Goal: Information Seeking & Learning: Understand process/instructions

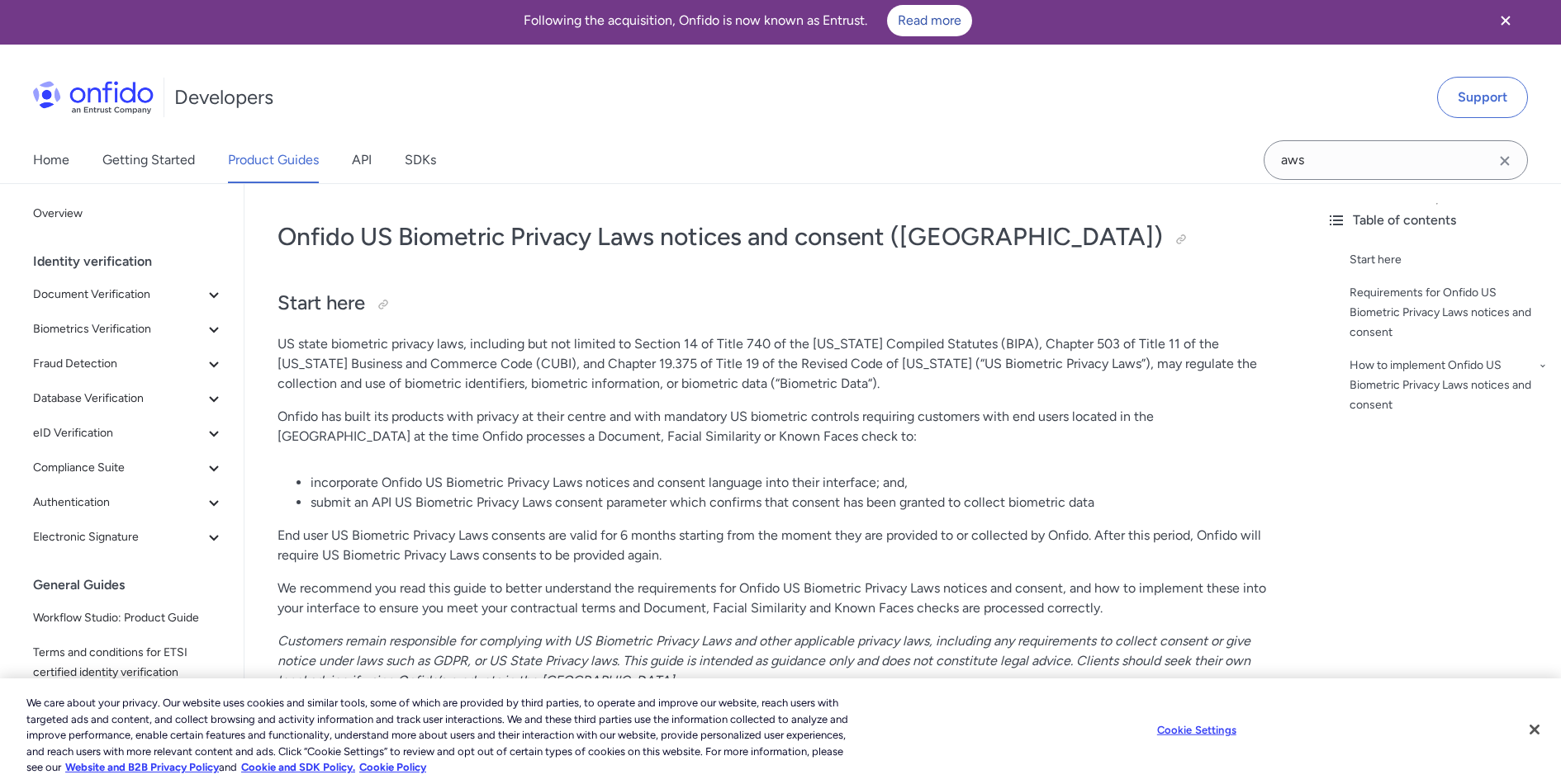
scroll to position [7, 0]
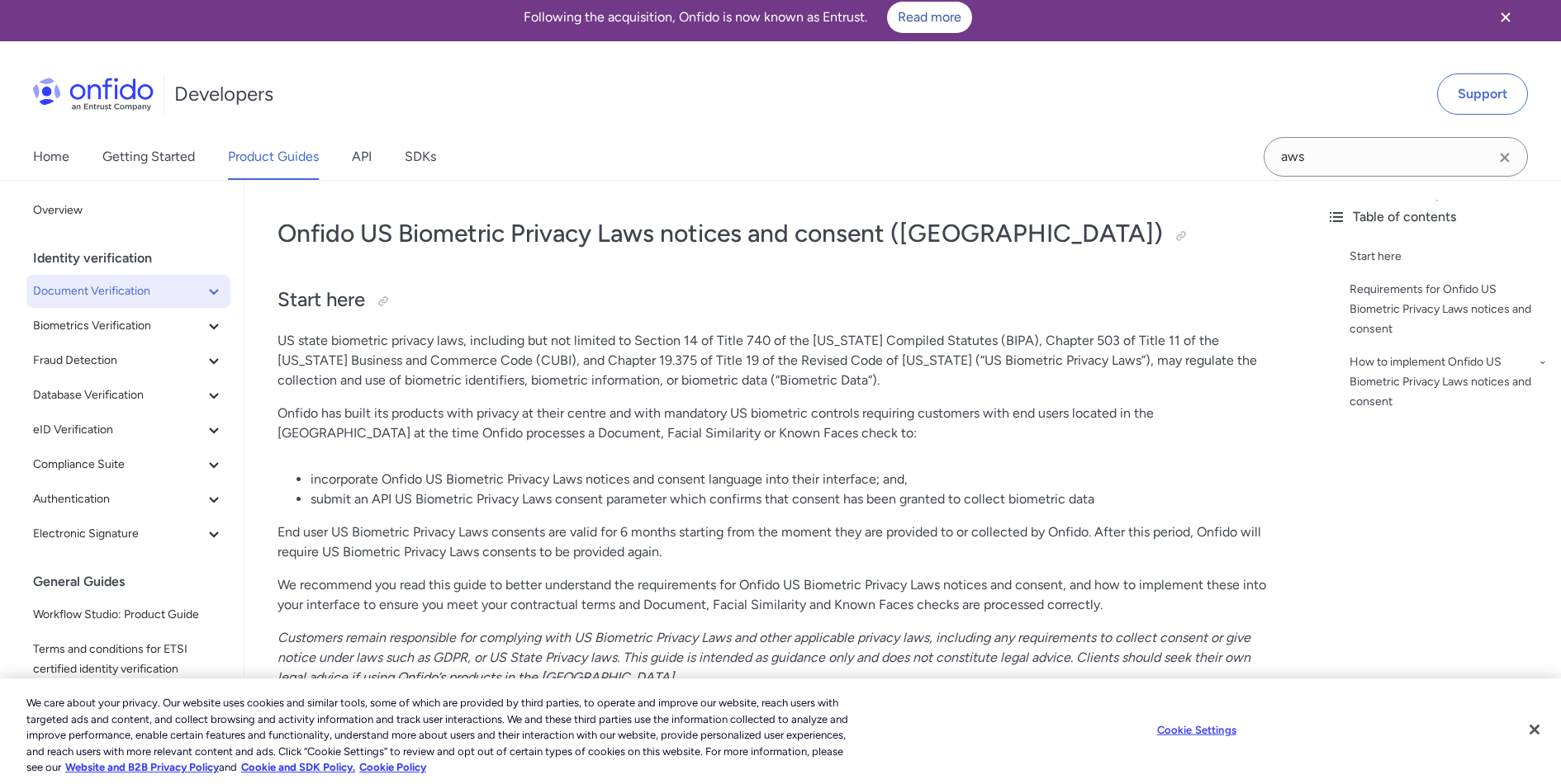
click at [209, 291] on icon at bounding box center [213, 292] width 9 height 6
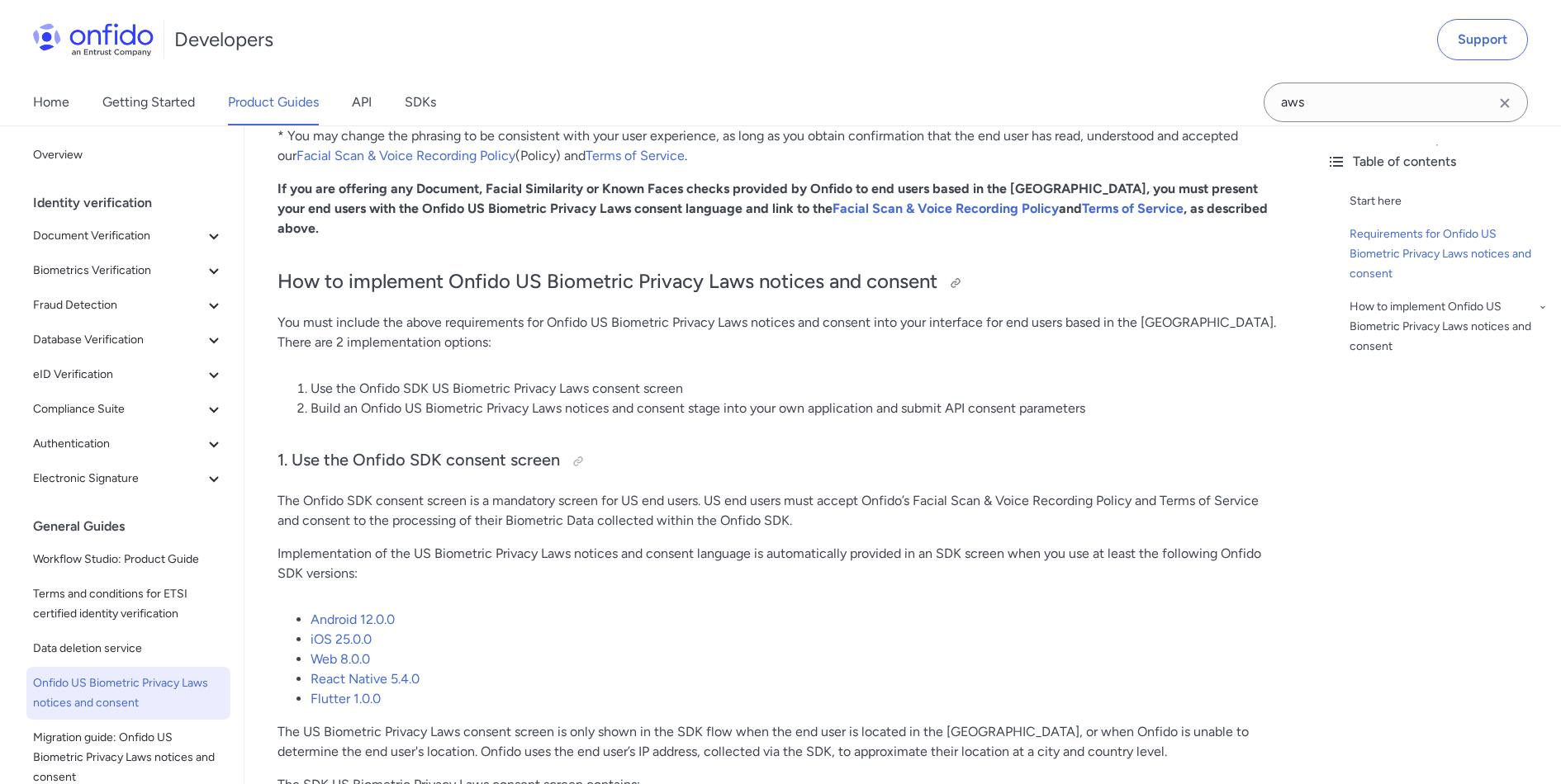
scroll to position [1035, 0]
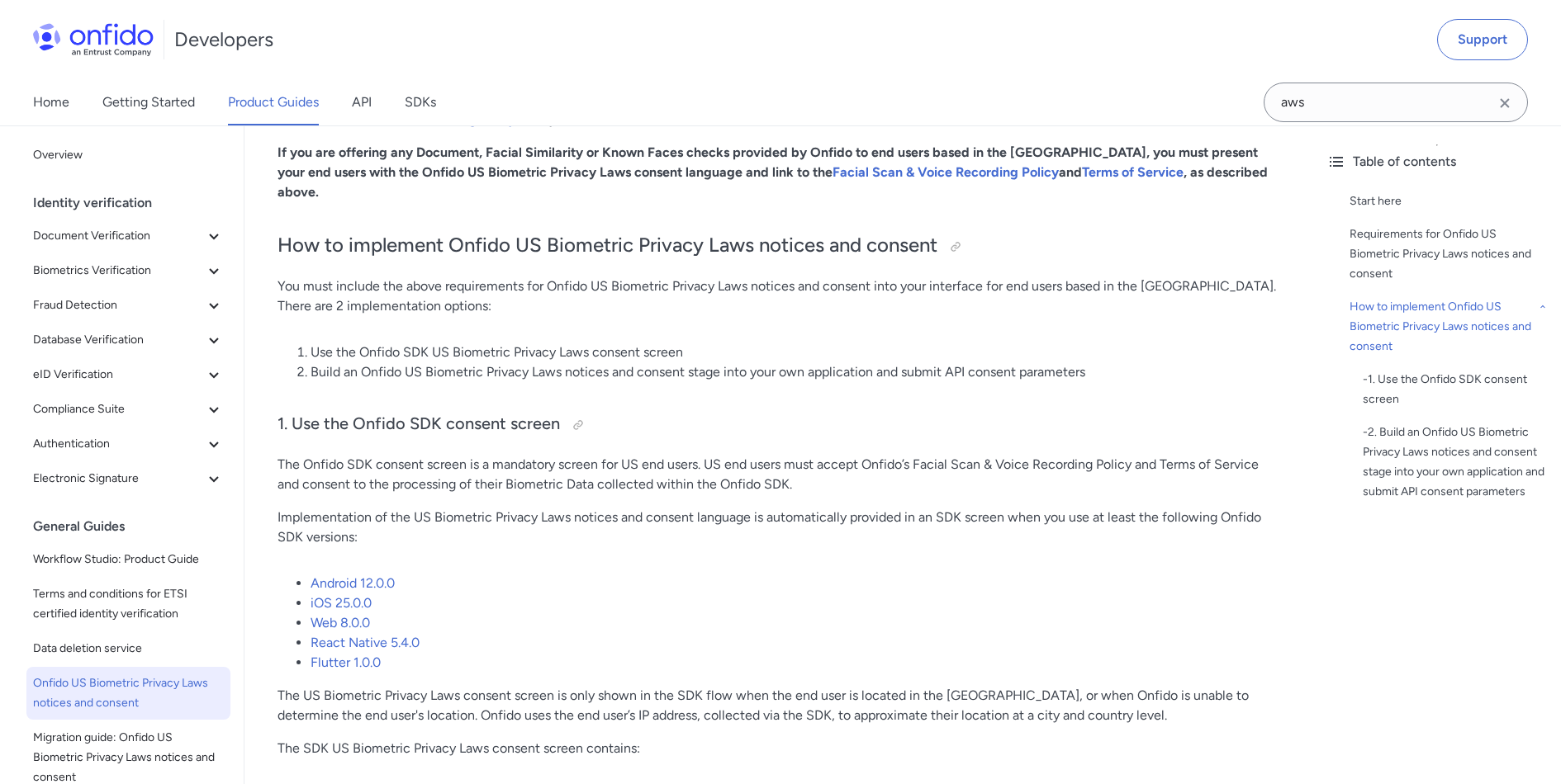
drag, startPoint x: 308, startPoint y: 448, endPoint x: 582, endPoint y: 471, distance: 275.0
click at [582, 471] on p "The Onfido SDK consent screen is a mandatory screen for US end users. US end us…" at bounding box center [779, 475] width 1003 height 39
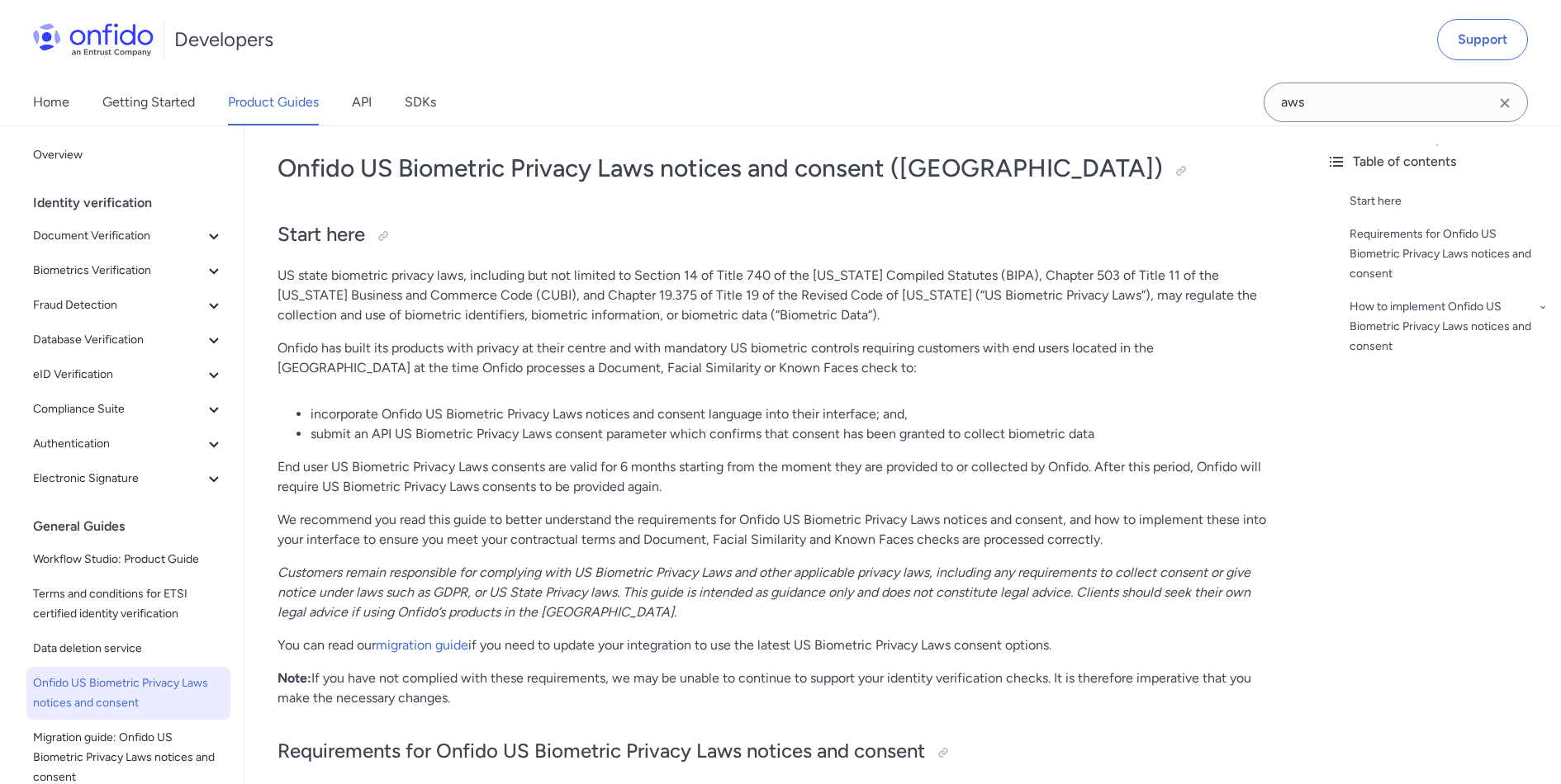
scroll to position [279, 0]
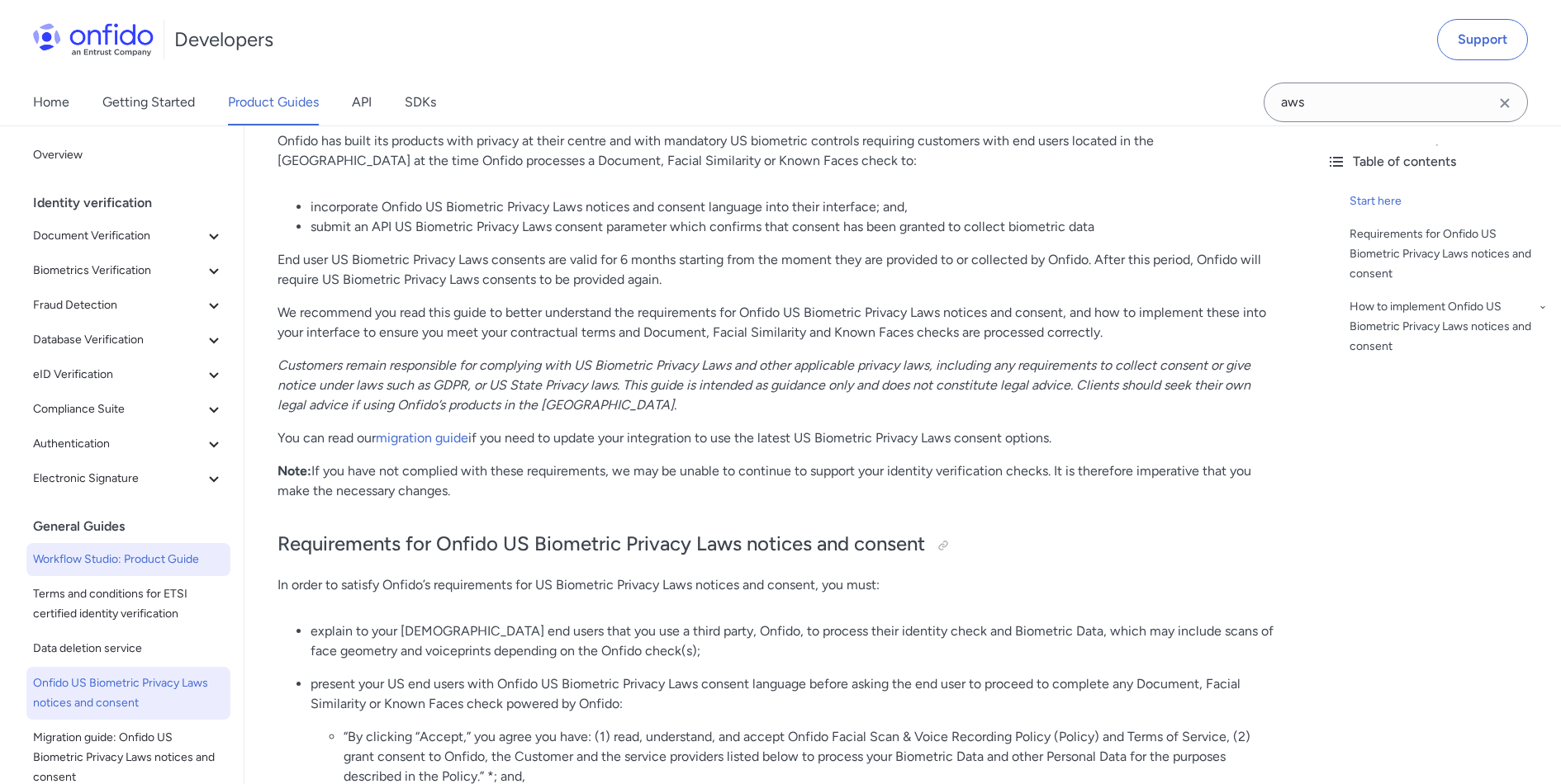
click at [56, 556] on span "Workflow Studio: Product Guide" at bounding box center [127, 560] width 191 height 20
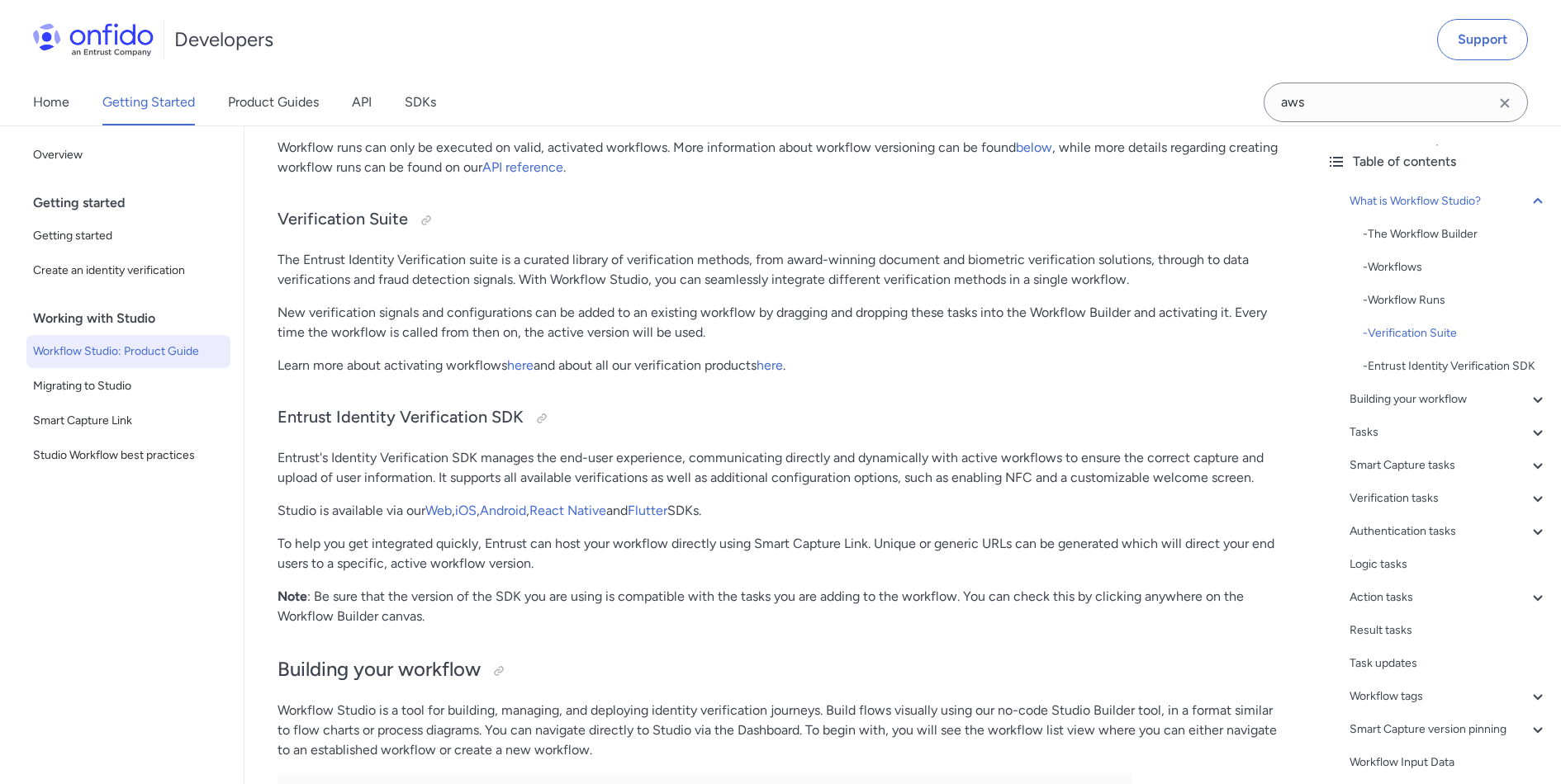
scroll to position [1573, 0]
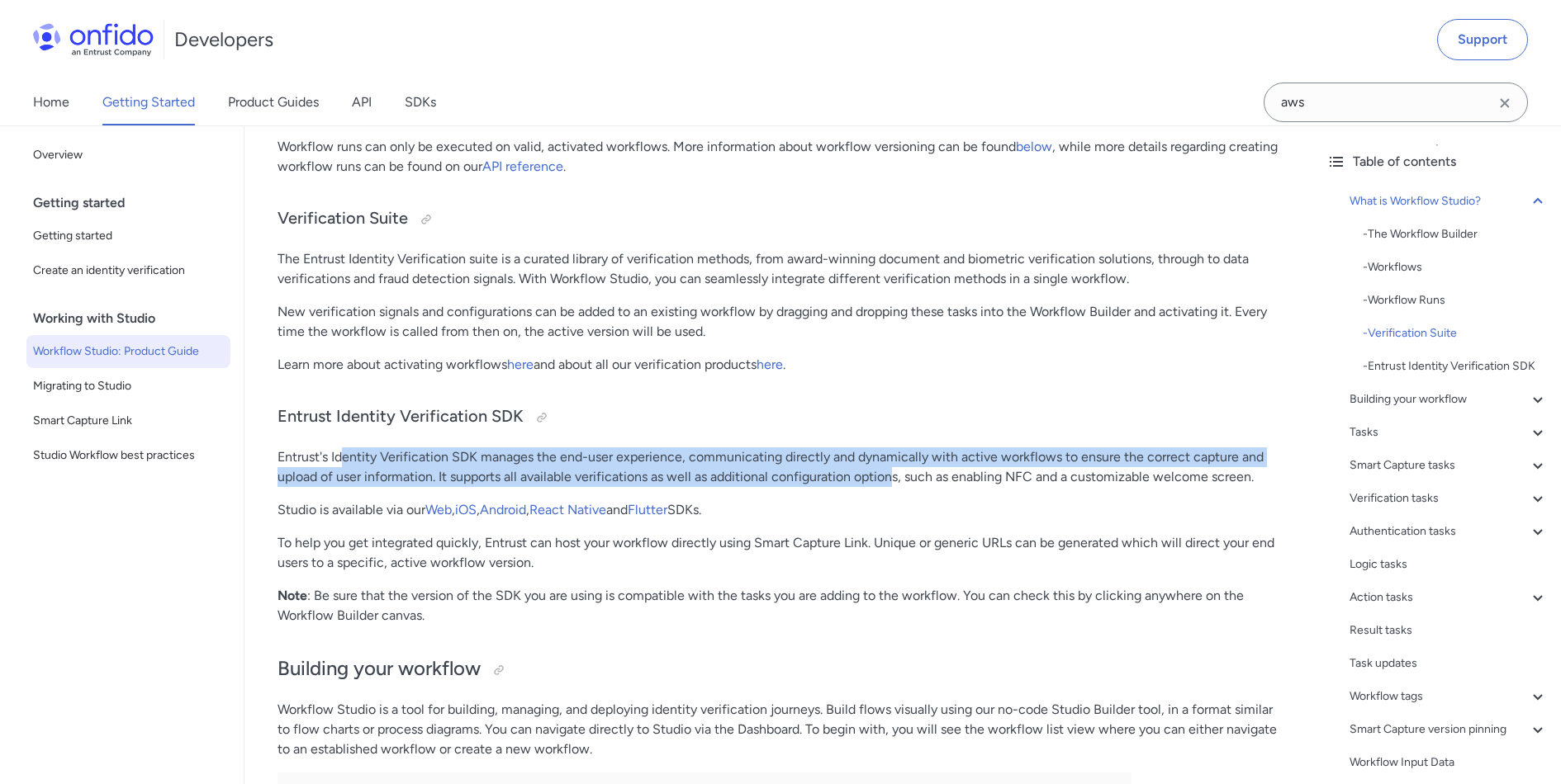
drag, startPoint x: 345, startPoint y: 452, endPoint x: 892, endPoint y: 479, distance: 547.7
click at [892, 479] on p "Entrust's Identity Verification SDK manages the end-user experience, communicat…" at bounding box center [779, 467] width 1003 height 39
click at [800, 460] on p "Entrust's Identity Verification SDK manages the end-user experience, communicat…" at bounding box center [779, 467] width 1003 height 39
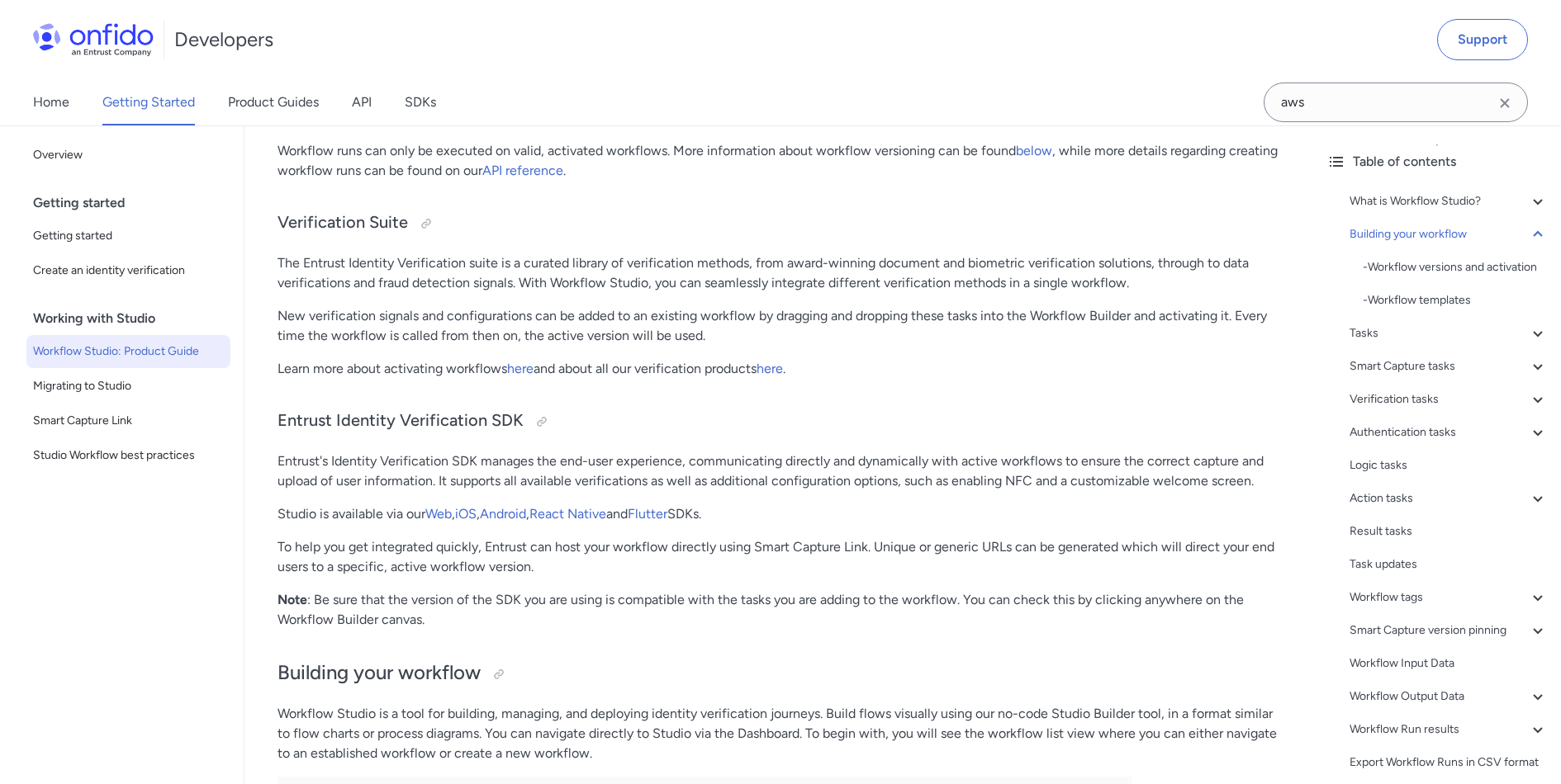
scroll to position [1437, 0]
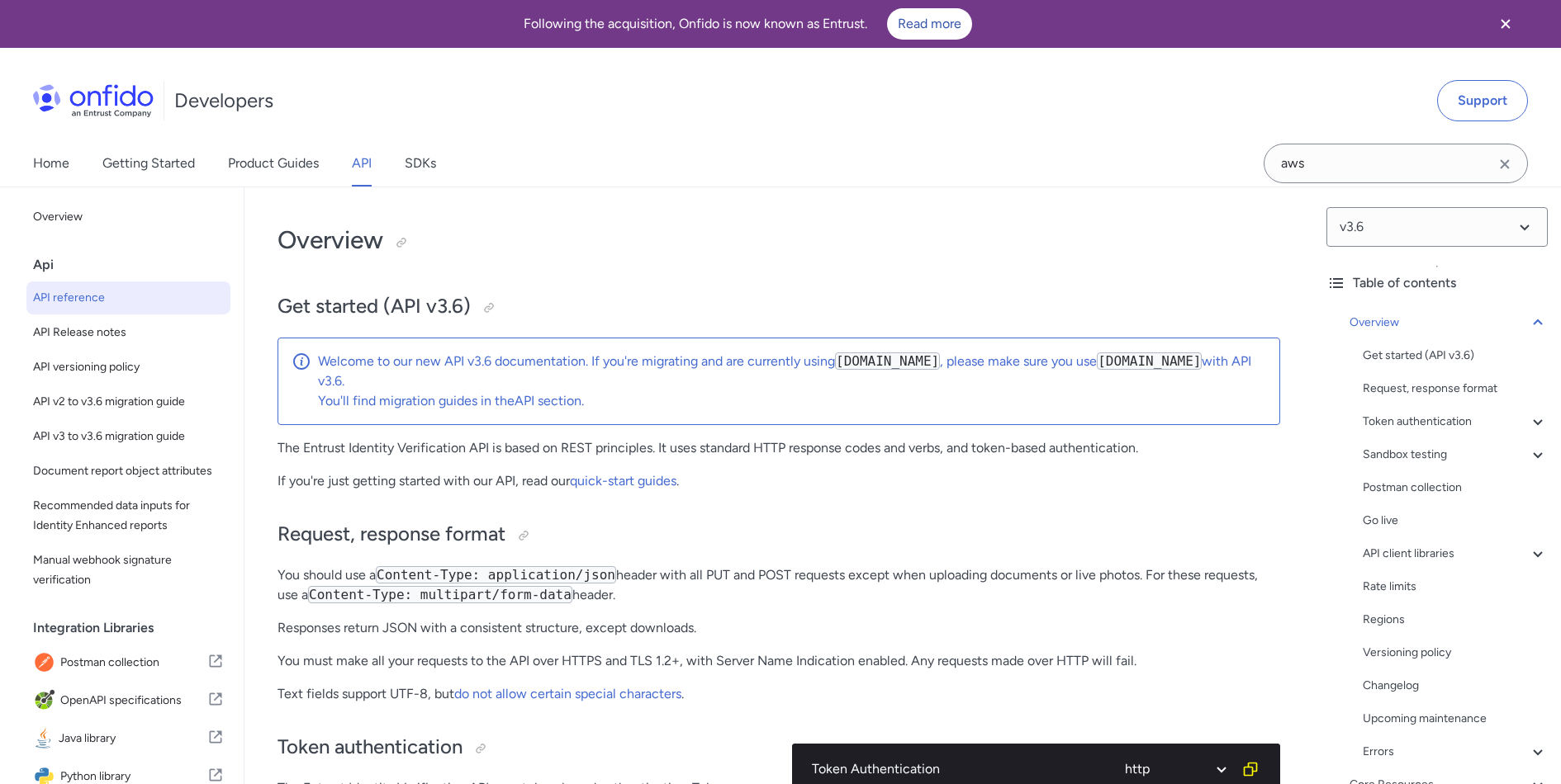
click at [360, 108] on div "Developers Support" at bounding box center [780, 101] width 1561 height 79
click at [360, 78] on div "Developers Support" at bounding box center [780, 101] width 1561 height 79
click at [318, 71] on div "Developers Support" at bounding box center [780, 101] width 1561 height 79
